Goal: Information Seeking & Learning: Learn about a topic

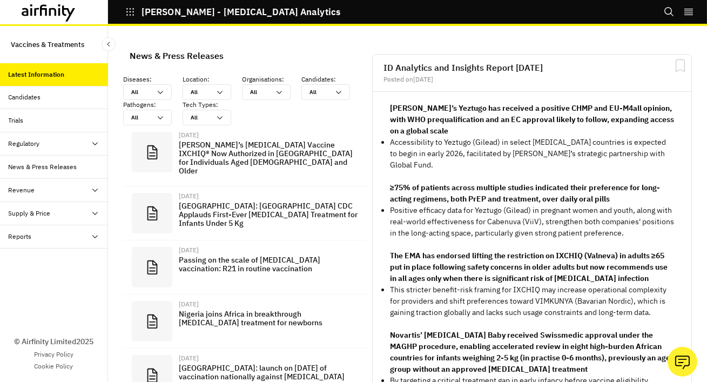
scroll to position [813, 324]
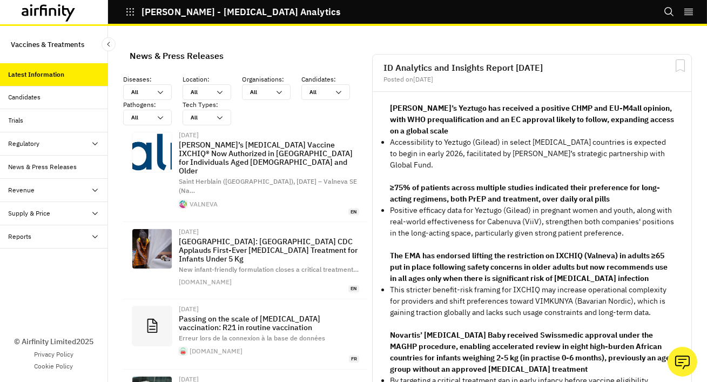
click at [52, 97] on div "Candidates" at bounding box center [58, 97] width 99 height 10
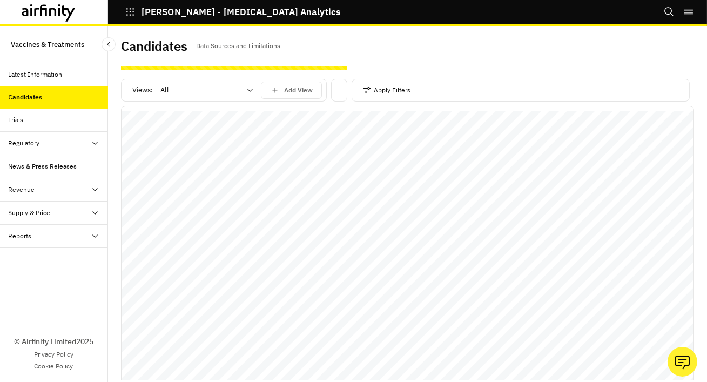
scroll to position [9, 0]
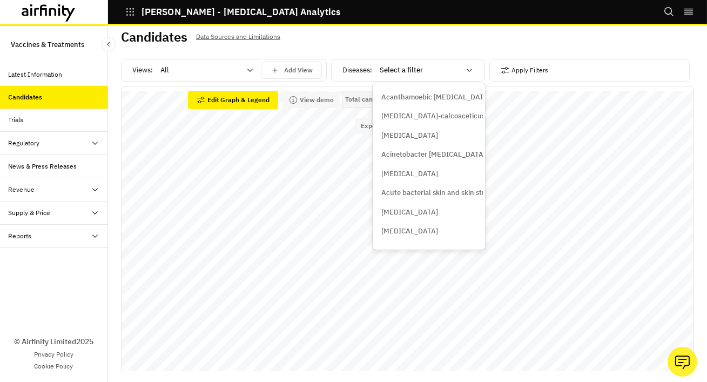
click at [459, 73] on div at bounding box center [420, 70] width 80 height 13
type input "mala"
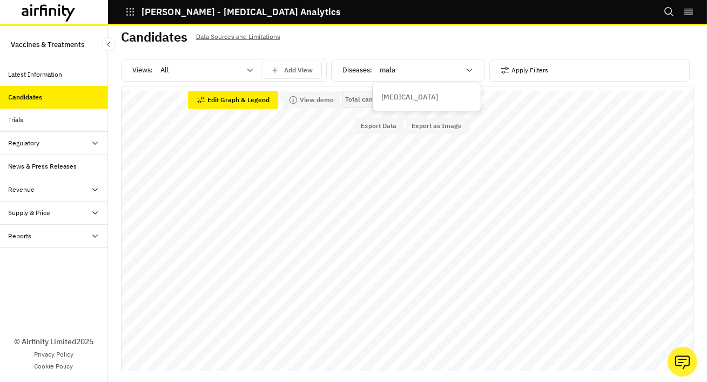
click at [421, 92] on div "[MEDICAL_DATA]" at bounding box center [426, 97] width 91 height 11
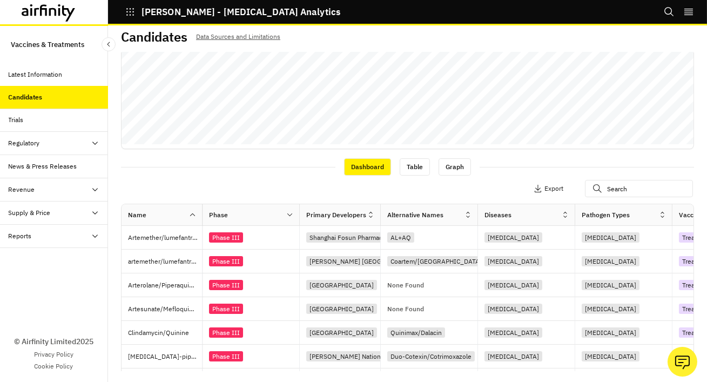
scroll to position [198, 0]
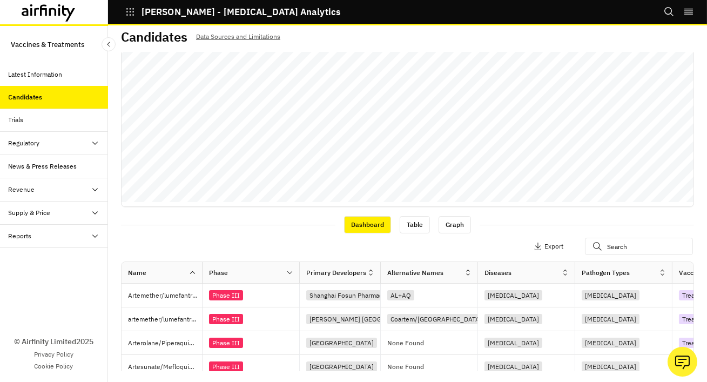
click at [62, 124] on div "Trials" at bounding box center [58, 120] width 99 height 10
